Goal: Download file/media

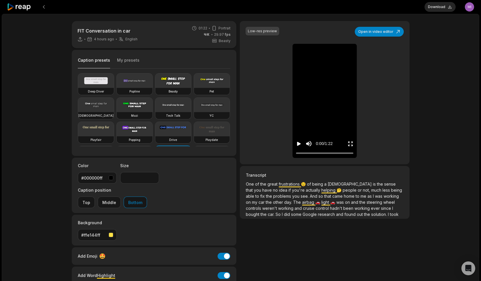
scroll to position [83, 0]
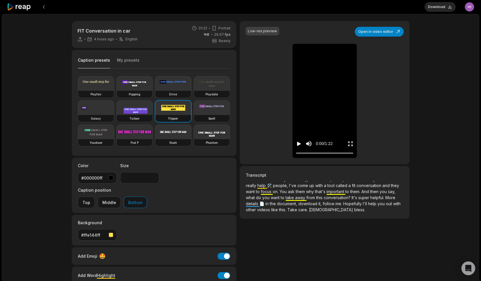
click at [469, 6] on html "Download Open user menu FIT Conversation in car 4 hours ago English en 01:22 Po…" at bounding box center [240, 140] width 481 height 281
click at [43, 7] on html "Download Open user menu FIT Conversation in car 4 hours ago English en 01:22 Po…" at bounding box center [240, 140] width 481 height 281
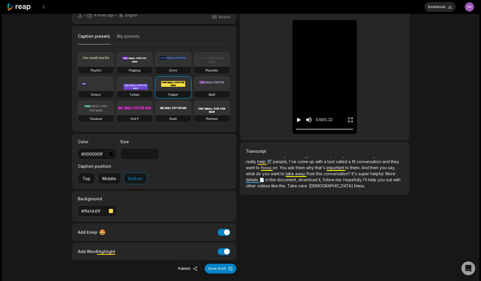
scroll to position [24, 0]
click at [170, 88] on video at bounding box center [173, 84] width 36 height 14
click at [298, 120] on icon "Play video" at bounding box center [299, 120] width 4 height 4
click at [153, 153] on input "**" at bounding box center [139, 154] width 39 height 12
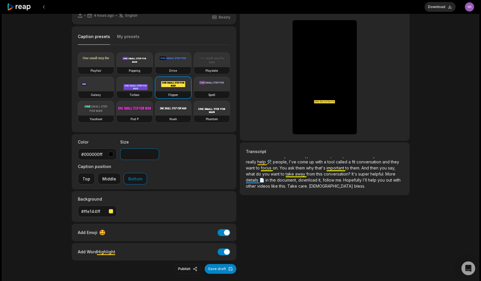
click at [153, 153] on input "**" at bounding box center [139, 154] width 39 height 12
type input "**"
click at [153, 153] on input "**" at bounding box center [139, 154] width 39 height 12
click at [299, 118] on icon "Pause video" at bounding box center [299, 120] width 6 height 6
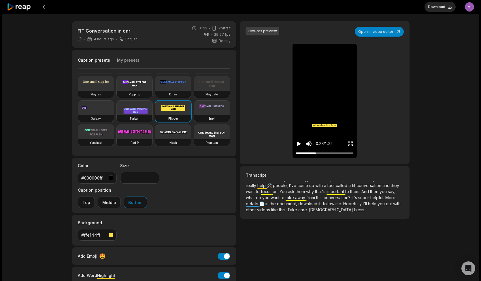
scroll to position [0, 0]
click at [300, 143] on icon "Play video" at bounding box center [299, 144] width 4 height 4
click at [310, 144] on icon "Mute sound" at bounding box center [308, 143] width 5 height 5
click at [310, 144] on icon "Unmute sound" at bounding box center [308, 143] width 7 height 7
click at [300, 144] on icon "Pause video" at bounding box center [299, 144] width 1 height 4
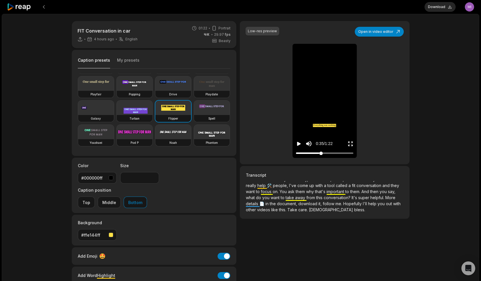
click at [303, 154] on div at bounding box center [324, 153] width 57 height 4
drag, startPoint x: 303, startPoint y: 153, endPoint x: 294, endPoint y: 153, distance: 9.5
click at [294, 153] on div "0:00 / 1:22" at bounding box center [324, 142] width 64 height 31
click at [440, 7] on button "Download" at bounding box center [439, 7] width 31 height 10
click at [264, 32] on div "Low-res preview" at bounding box center [262, 31] width 29 height 5
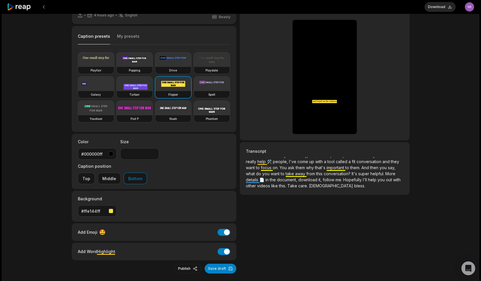
scroll to position [24, 0]
click at [216, 264] on button "Save draft" at bounding box center [221, 269] width 32 height 10
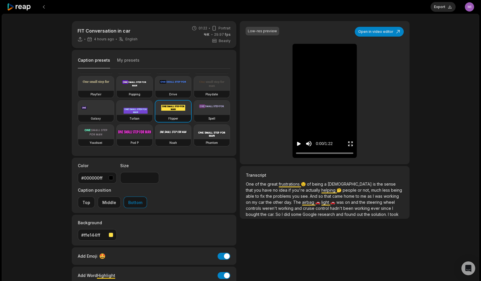
scroll to position [46, 0]
click at [298, 145] on icon "Play video" at bounding box center [299, 144] width 4 height 4
click at [299, 143] on icon "Pause video" at bounding box center [299, 144] width 6 height 6
click at [322, 12] on div at bounding box center [218, 7] width 423 height 14
